Goal: Task Accomplishment & Management: Complete application form

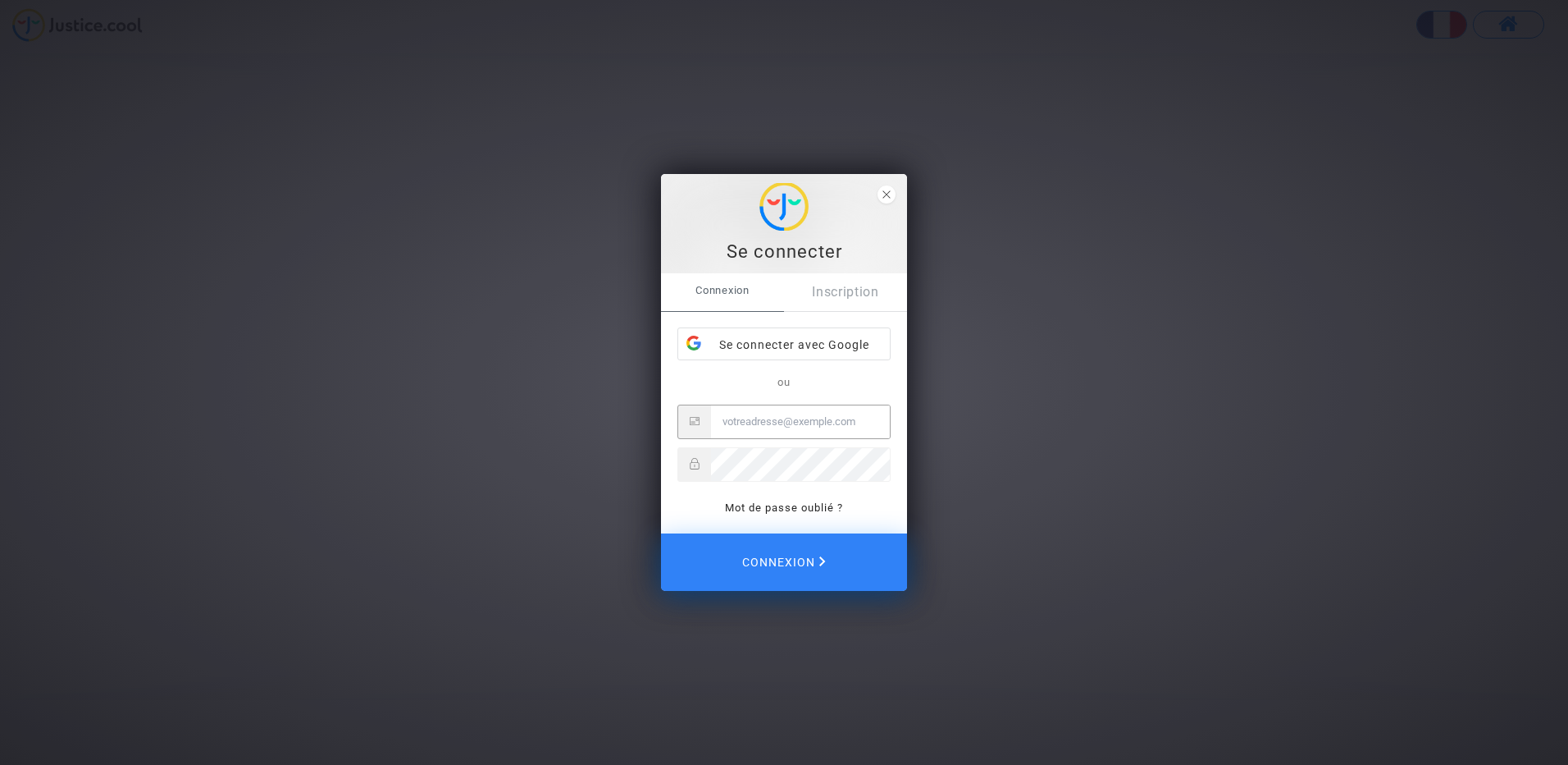
click at [825, 412] on input "Email" at bounding box center [801, 422] width 179 height 32
type input "vindhya942@hotmail.fr"
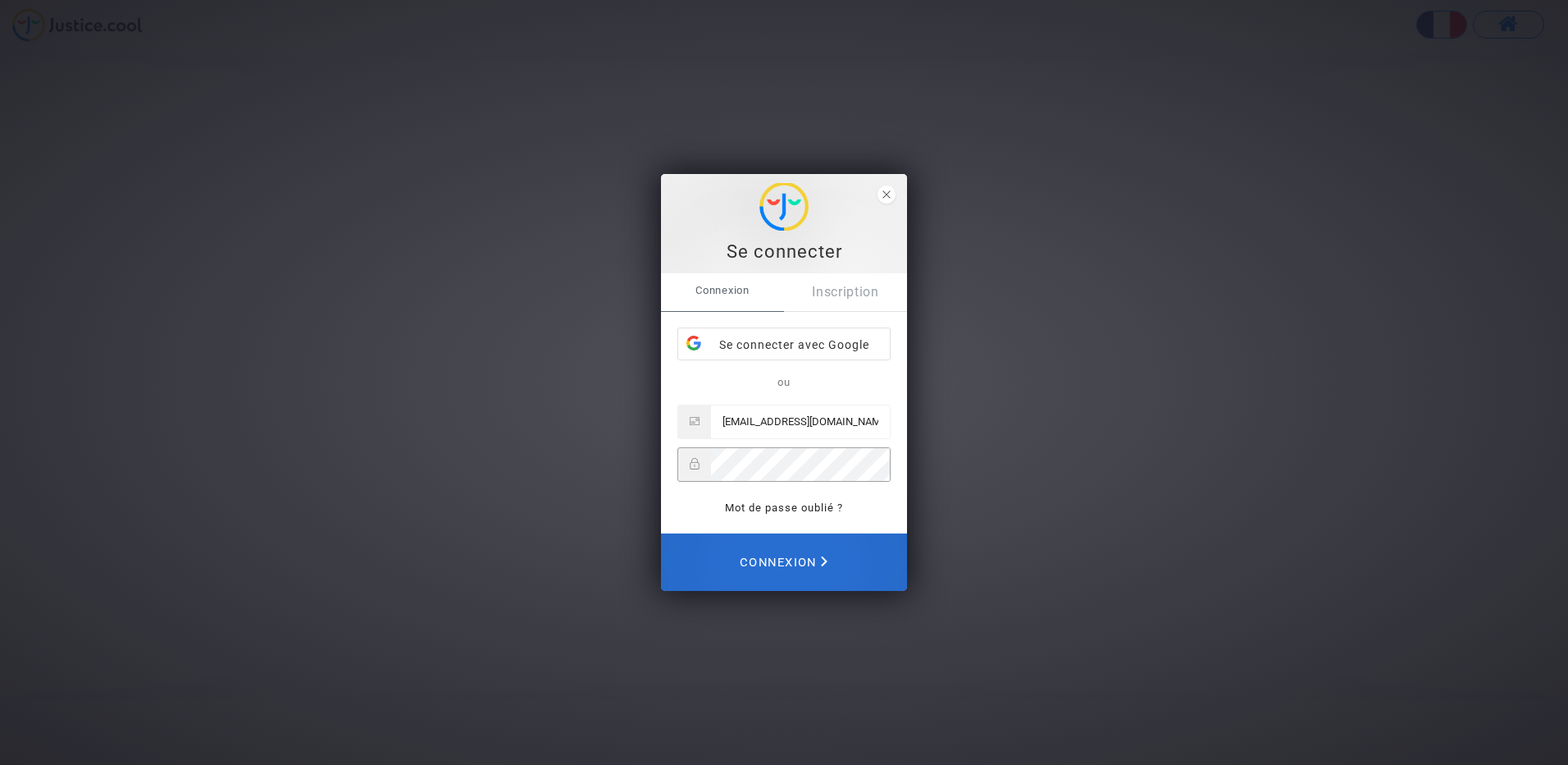
click at [745, 547] on span "Connexion" at bounding box center [784, 562] width 87 height 36
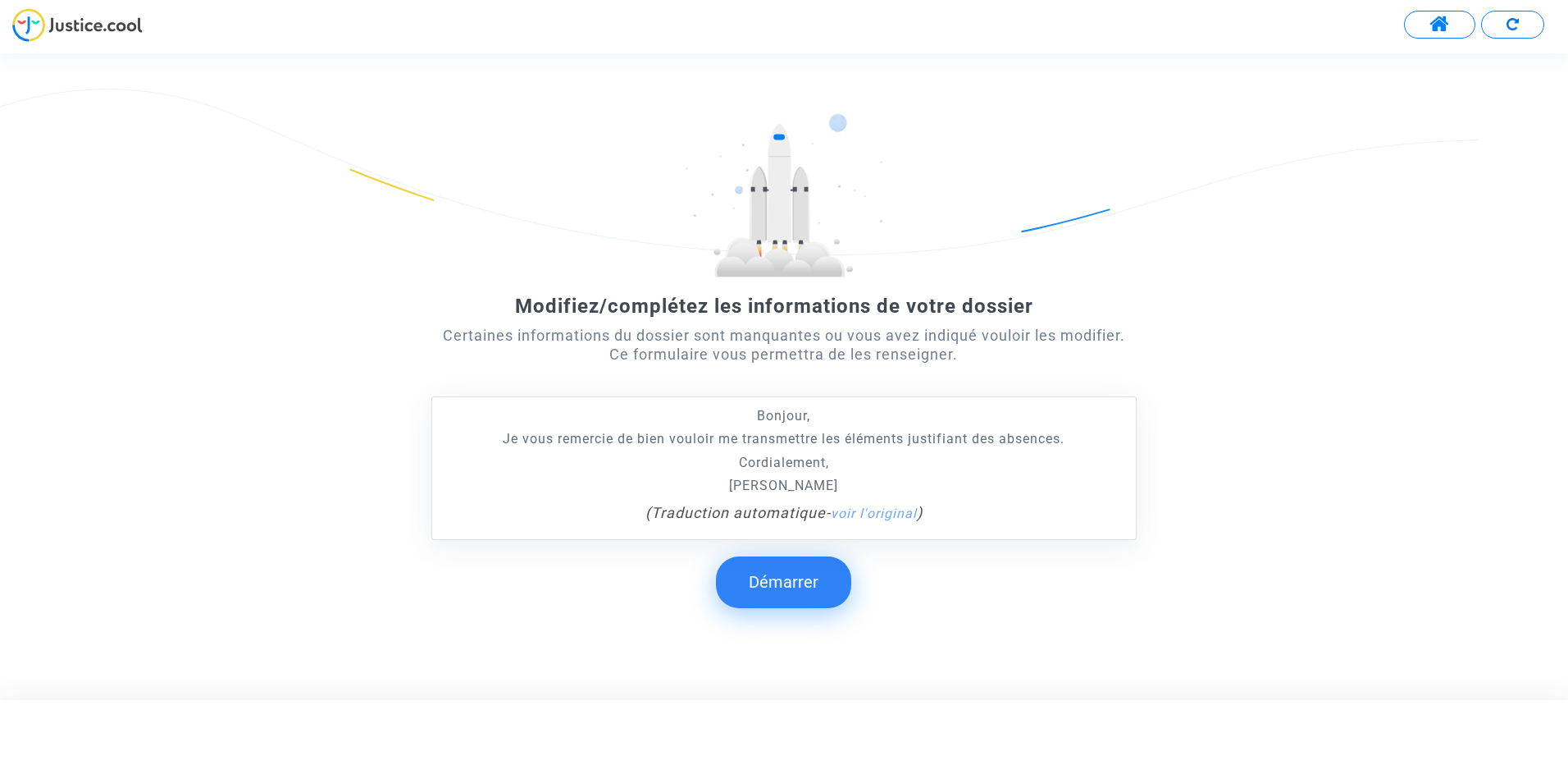
click at [776, 576] on button "Démarrer" at bounding box center [784, 581] width 135 height 50
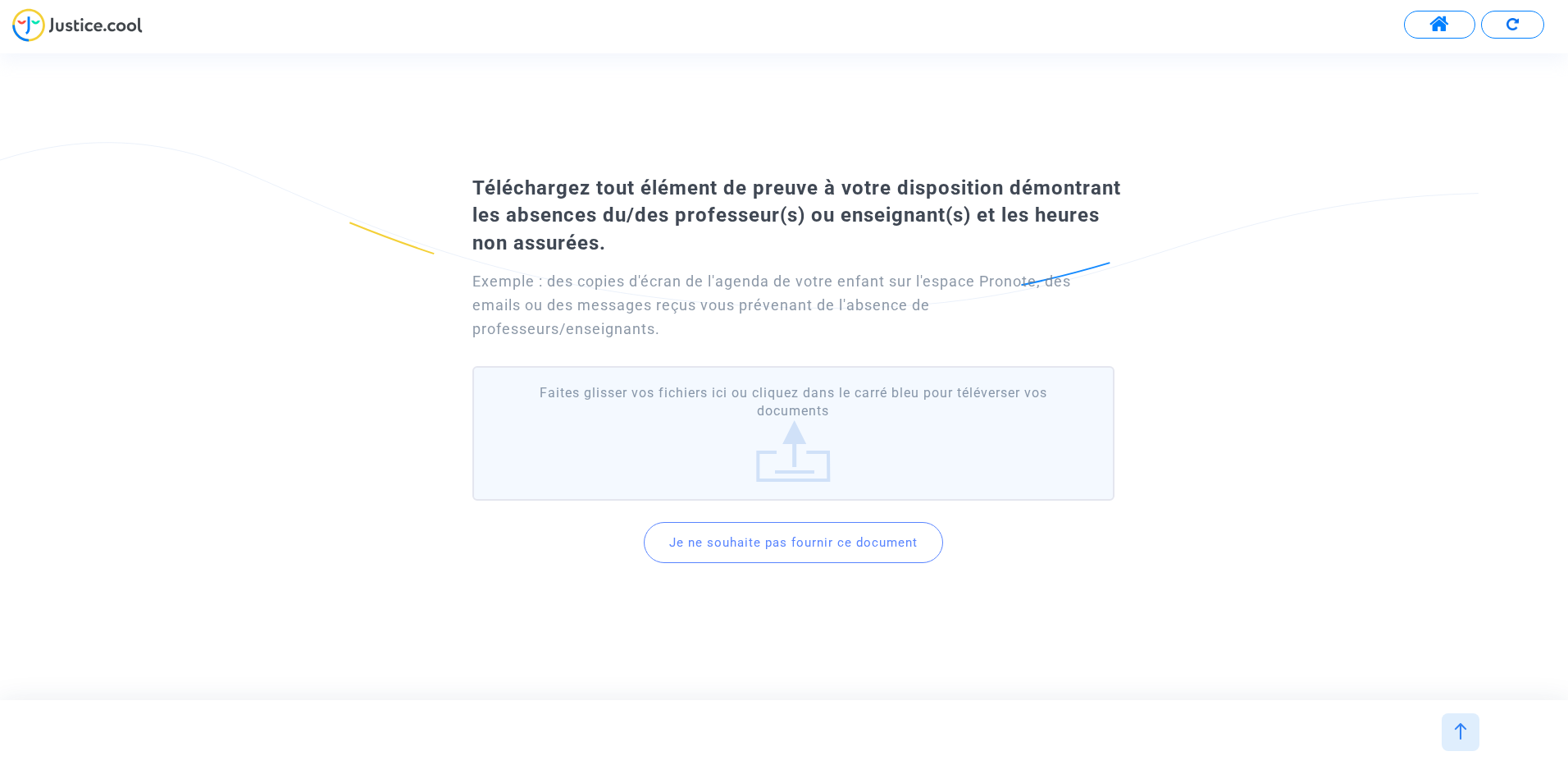
click at [758, 411] on label "Faites glisser vos fichiers ici ou cliquez dans le carré bleu pour téléverser v…" at bounding box center [793, 434] width 642 height 135
click at [0, 0] on input "Faites glisser vos fichiers ici ou cliquez dans le carré bleu pour téléverser v…" at bounding box center [0, 0] width 0 height 0
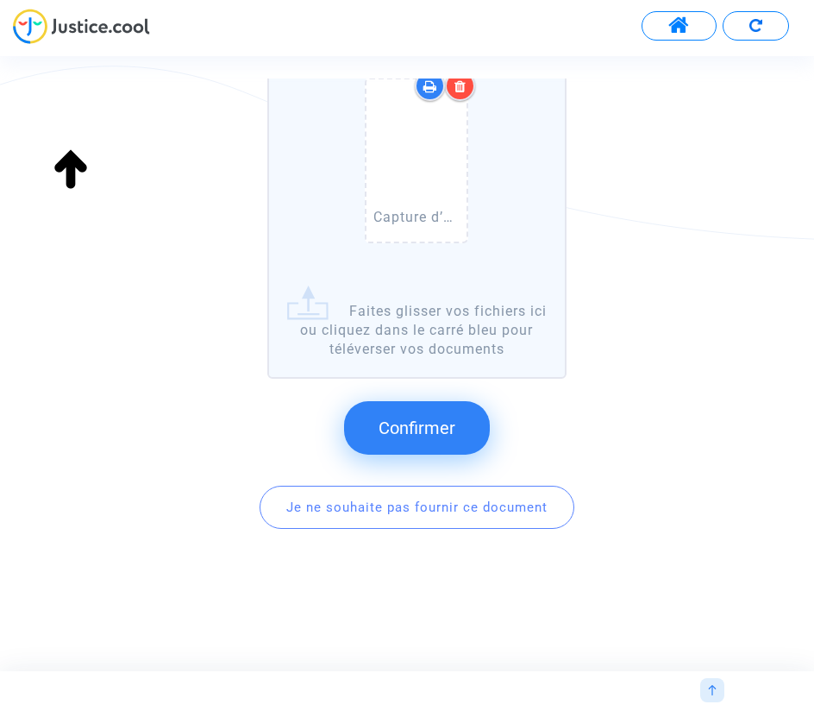
click at [409, 421] on span "Confirmer" at bounding box center [417, 427] width 77 height 21
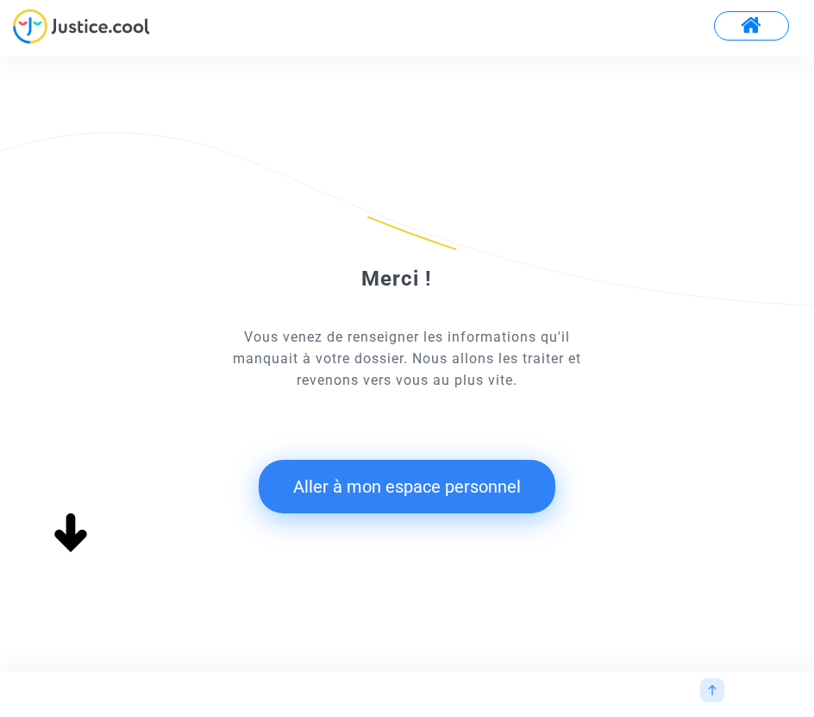
click at [423, 483] on button "Aller à mon espace personnel" at bounding box center [407, 486] width 297 height 53
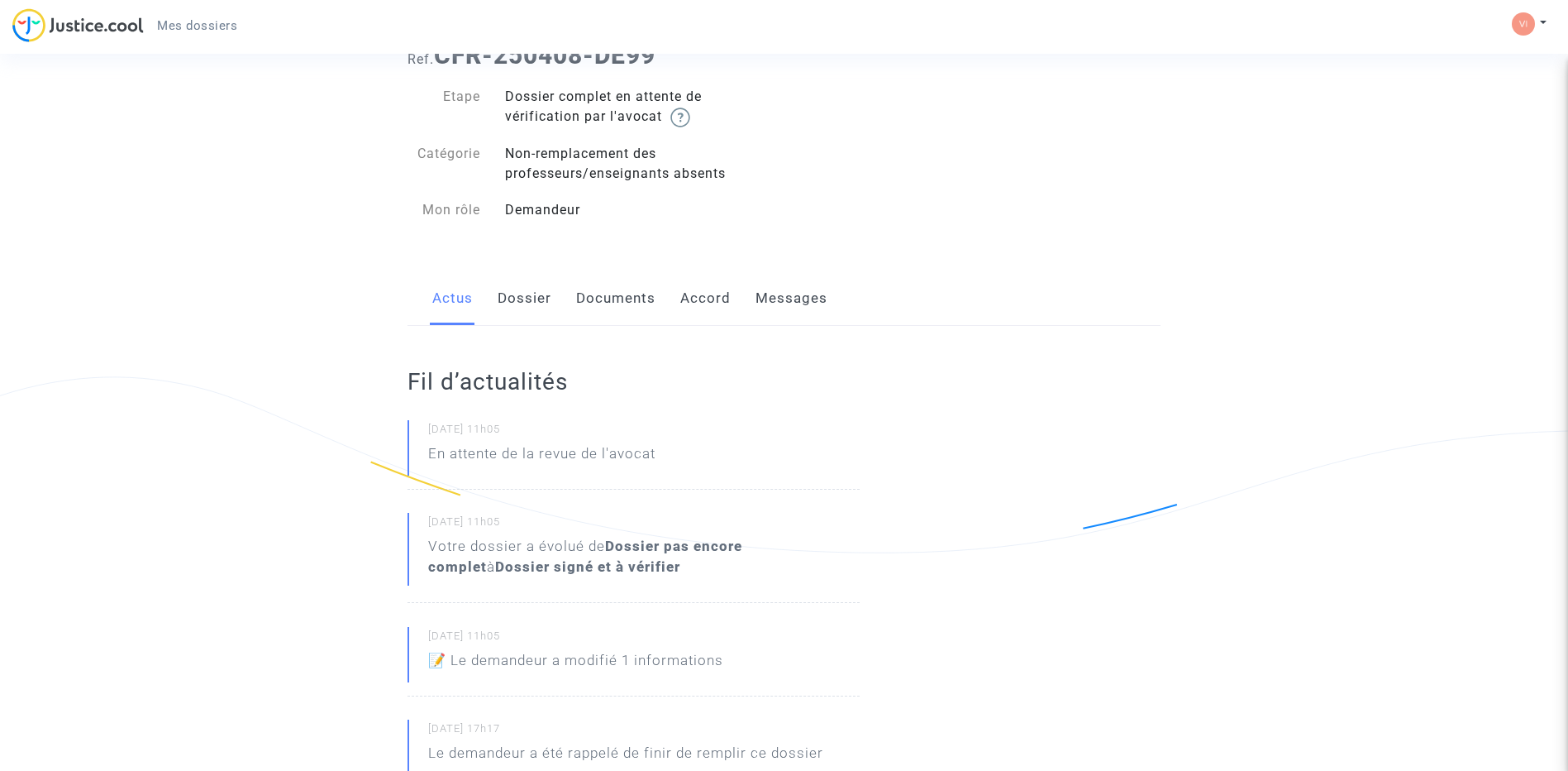
scroll to position [165, 0]
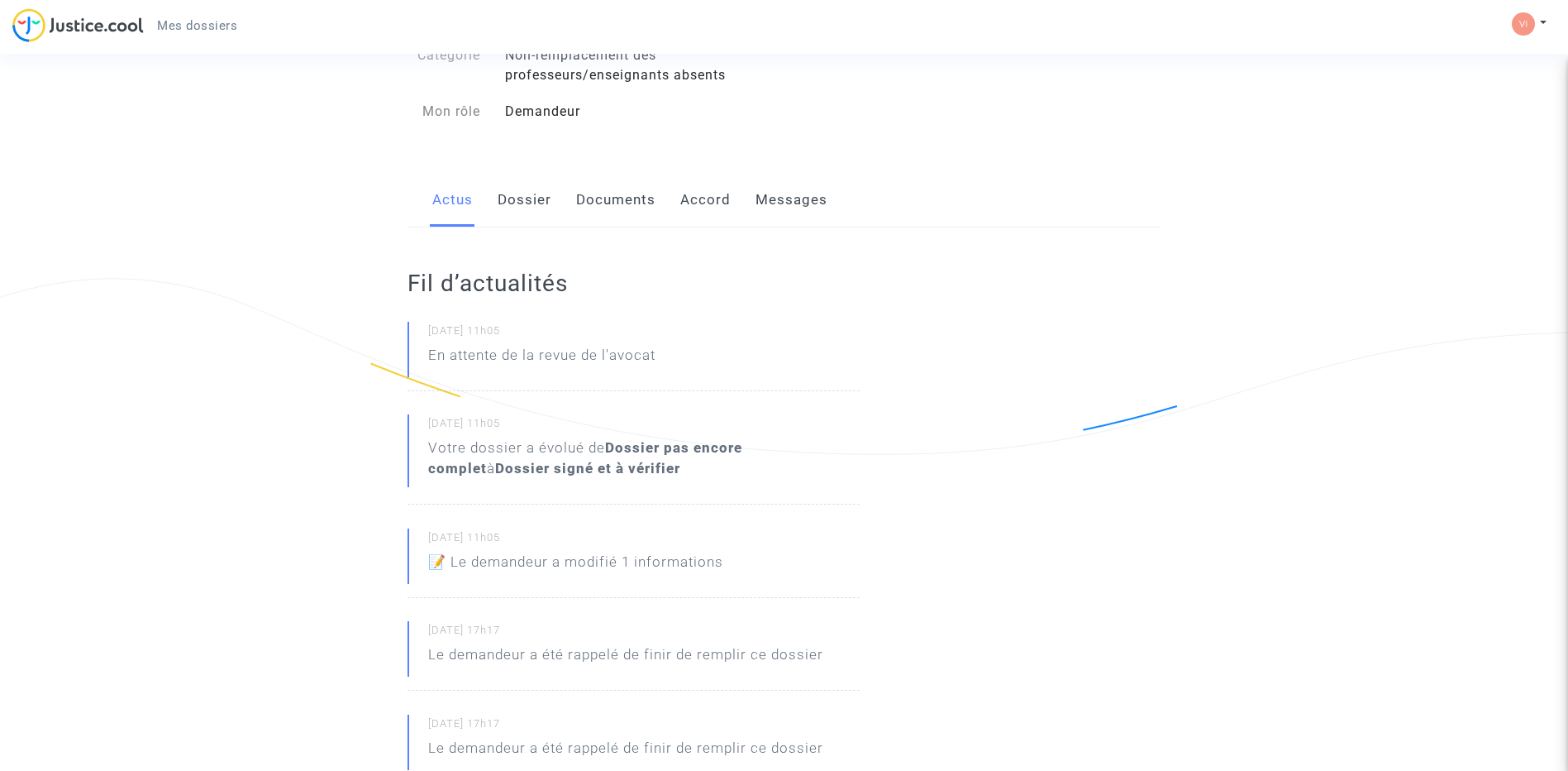
click at [526, 198] on link "Dossier" at bounding box center [524, 199] width 54 height 55
